Goal: Task Accomplishment & Management: Use online tool/utility

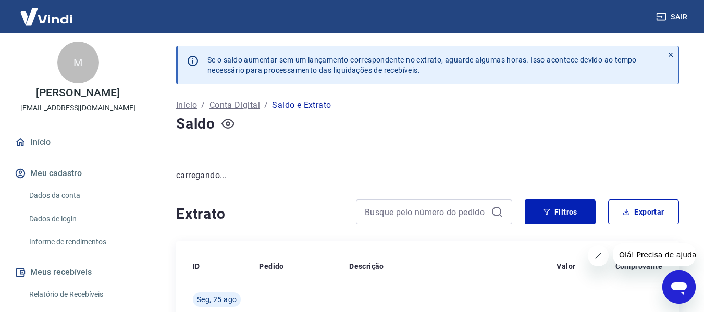
click at [223, 121] on icon "button" at bounding box center [227, 124] width 13 height 10
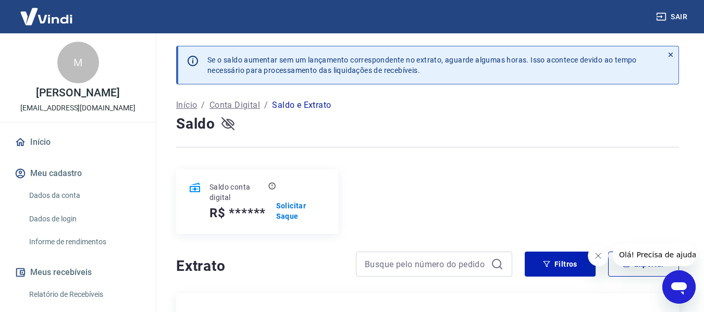
click at [224, 121] on icon "button" at bounding box center [227, 124] width 13 height 10
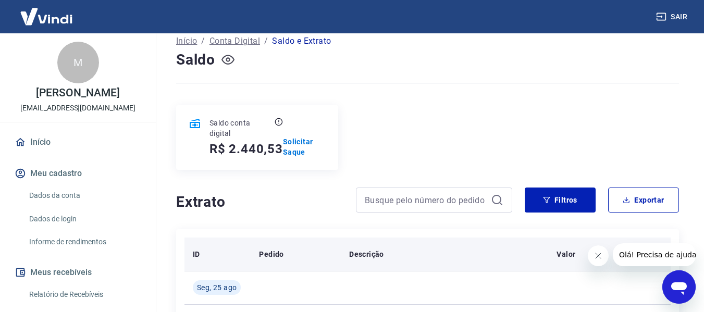
scroll to position [104, 0]
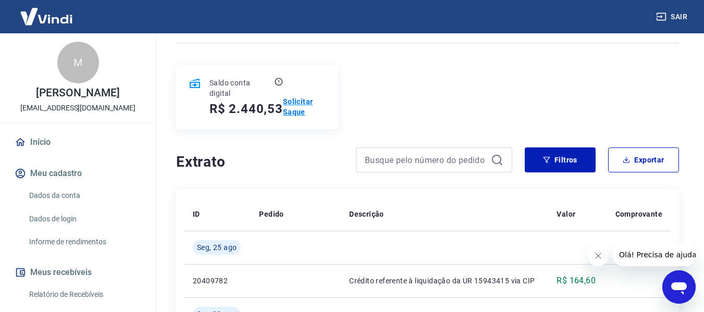
click at [294, 114] on p "Solicitar Saque" at bounding box center [304, 106] width 43 height 21
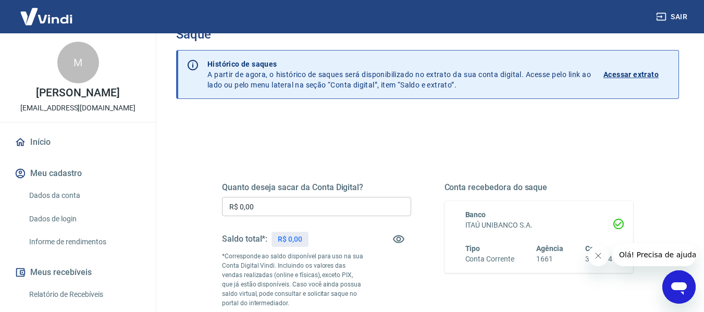
scroll to position [52, 0]
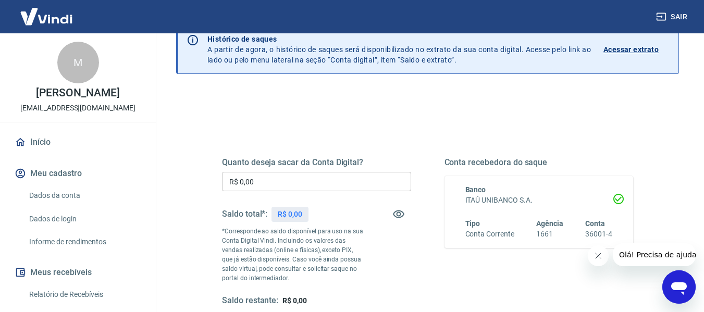
click at [265, 182] on input "R$ 0,00" at bounding box center [316, 181] width 189 height 19
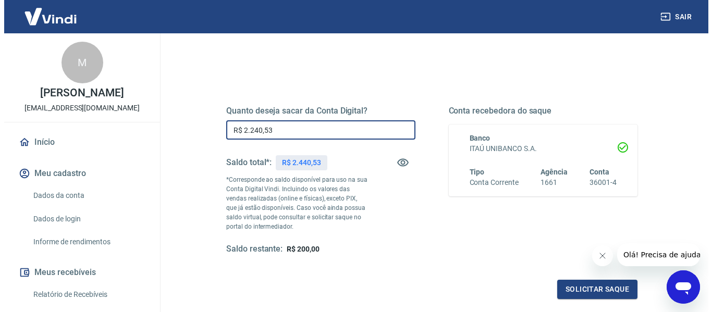
scroll to position [104, 0]
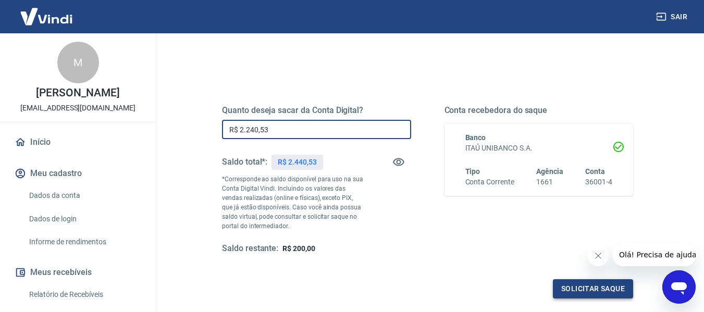
type input "R$ 2.240,53"
click at [590, 288] on button "Solicitar saque" at bounding box center [593, 288] width 80 height 19
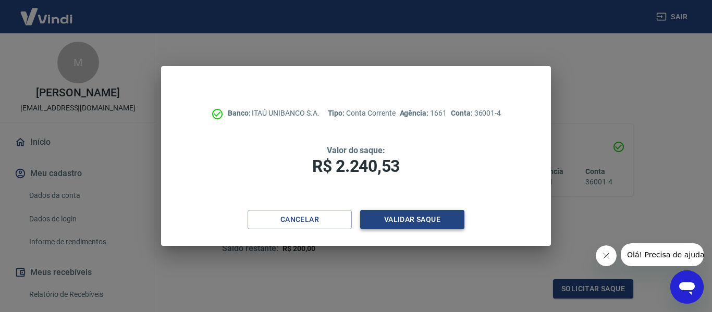
click at [404, 218] on button "Validar saque" at bounding box center [412, 219] width 104 height 19
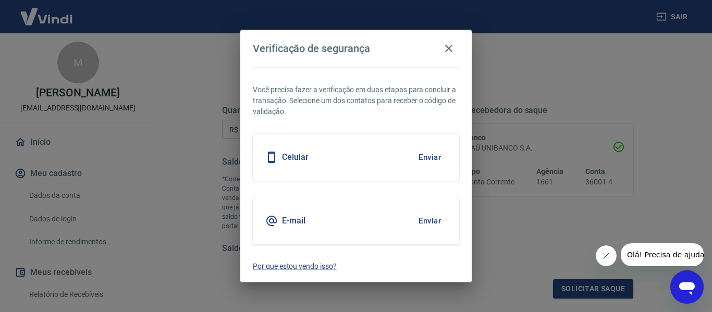
click at [335, 166] on div "Celular Enviar" at bounding box center [356, 157] width 206 height 47
click at [426, 157] on button "Enviar" at bounding box center [430, 157] width 34 height 22
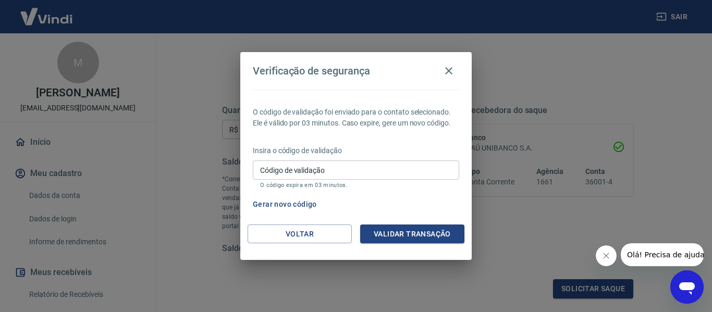
click at [387, 174] on input "Código de validação" at bounding box center [356, 169] width 206 height 19
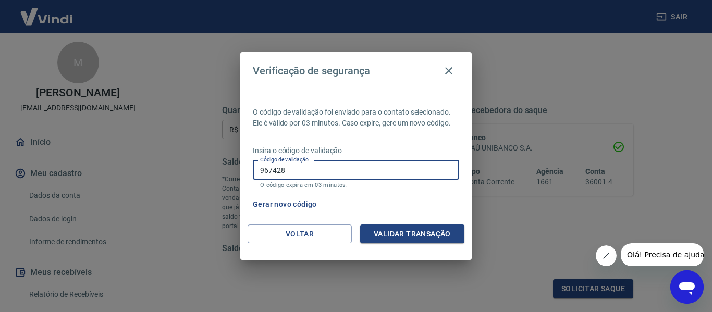
type input "967428"
click at [387, 229] on button "Validar transação" at bounding box center [412, 234] width 104 height 19
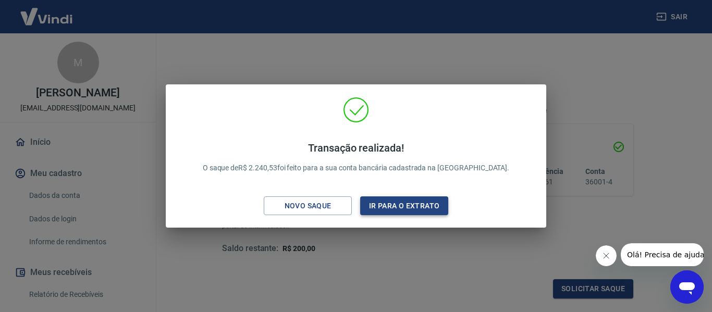
click at [395, 207] on button "Ir para o extrato" at bounding box center [404, 205] width 88 height 19
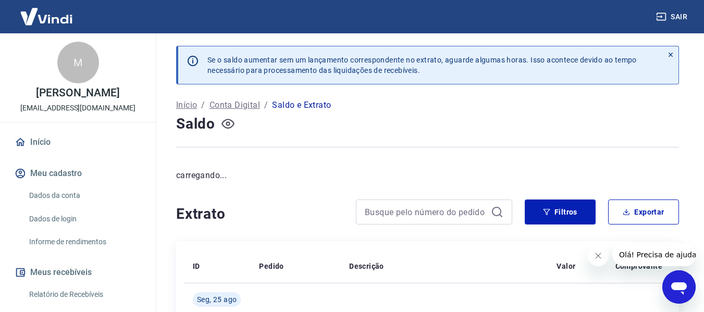
click at [223, 119] on icon "button" at bounding box center [227, 123] width 13 height 13
click at [227, 122] on icon "button" at bounding box center [227, 123] width 13 height 13
